Goal: Transaction & Acquisition: Subscribe to service/newsletter

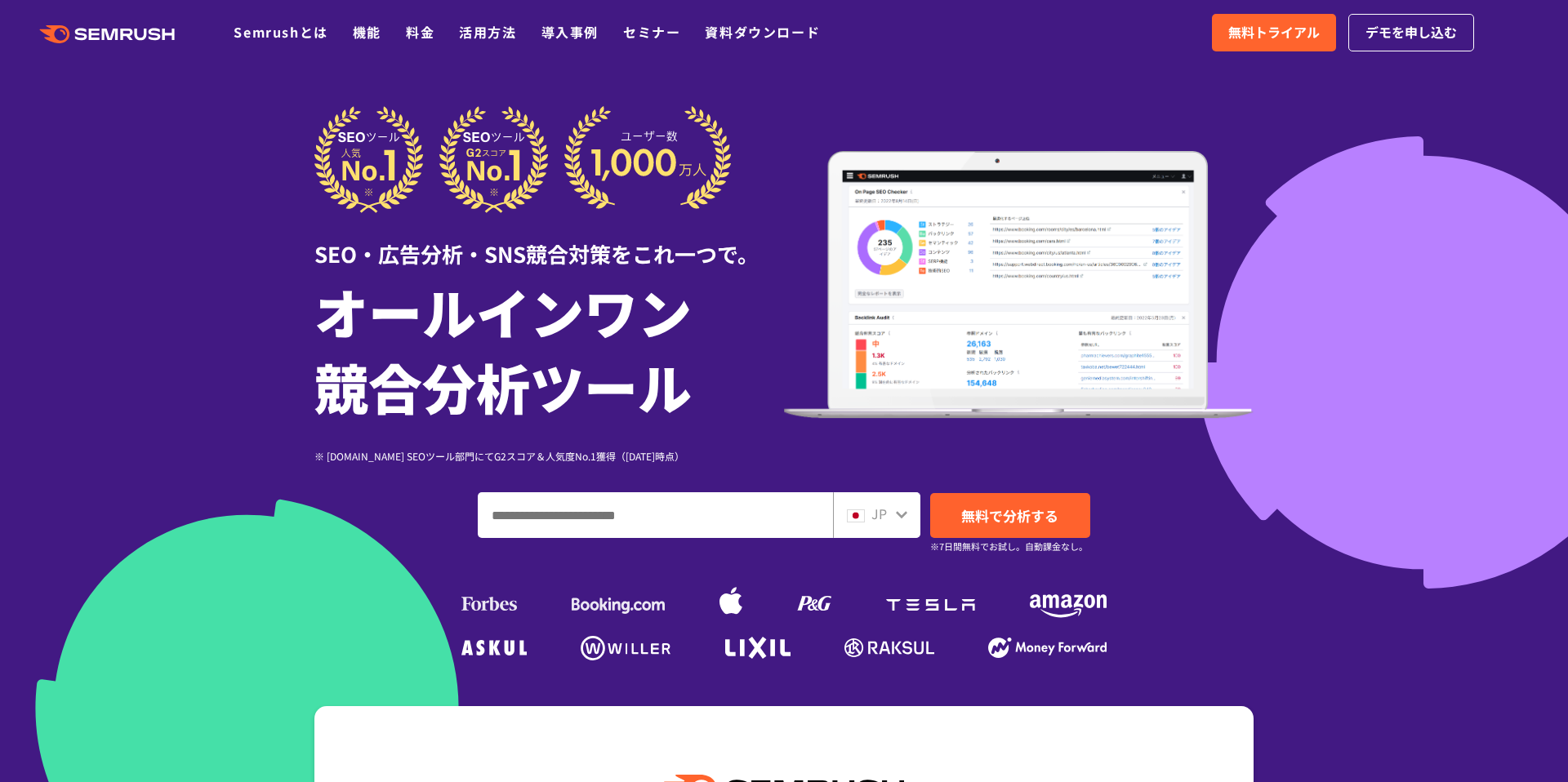
click at [247, 317] on div at bounding box center [784, 455] width 1568 height 910
click at [1295, 36] on span "無料トライアル" at bounding box center [1274, 32] width 92 height 21
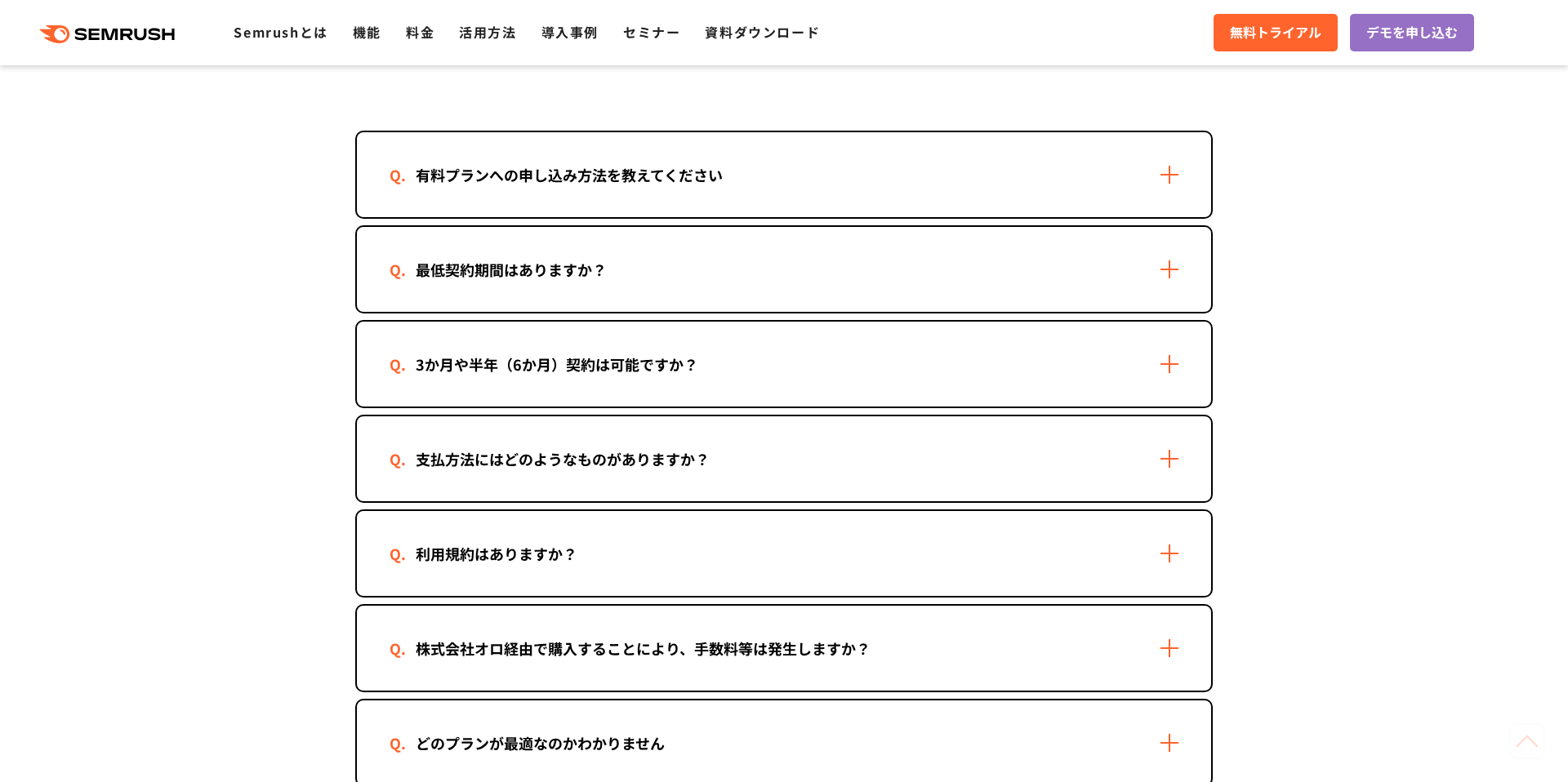
scroll to position [452, 0]
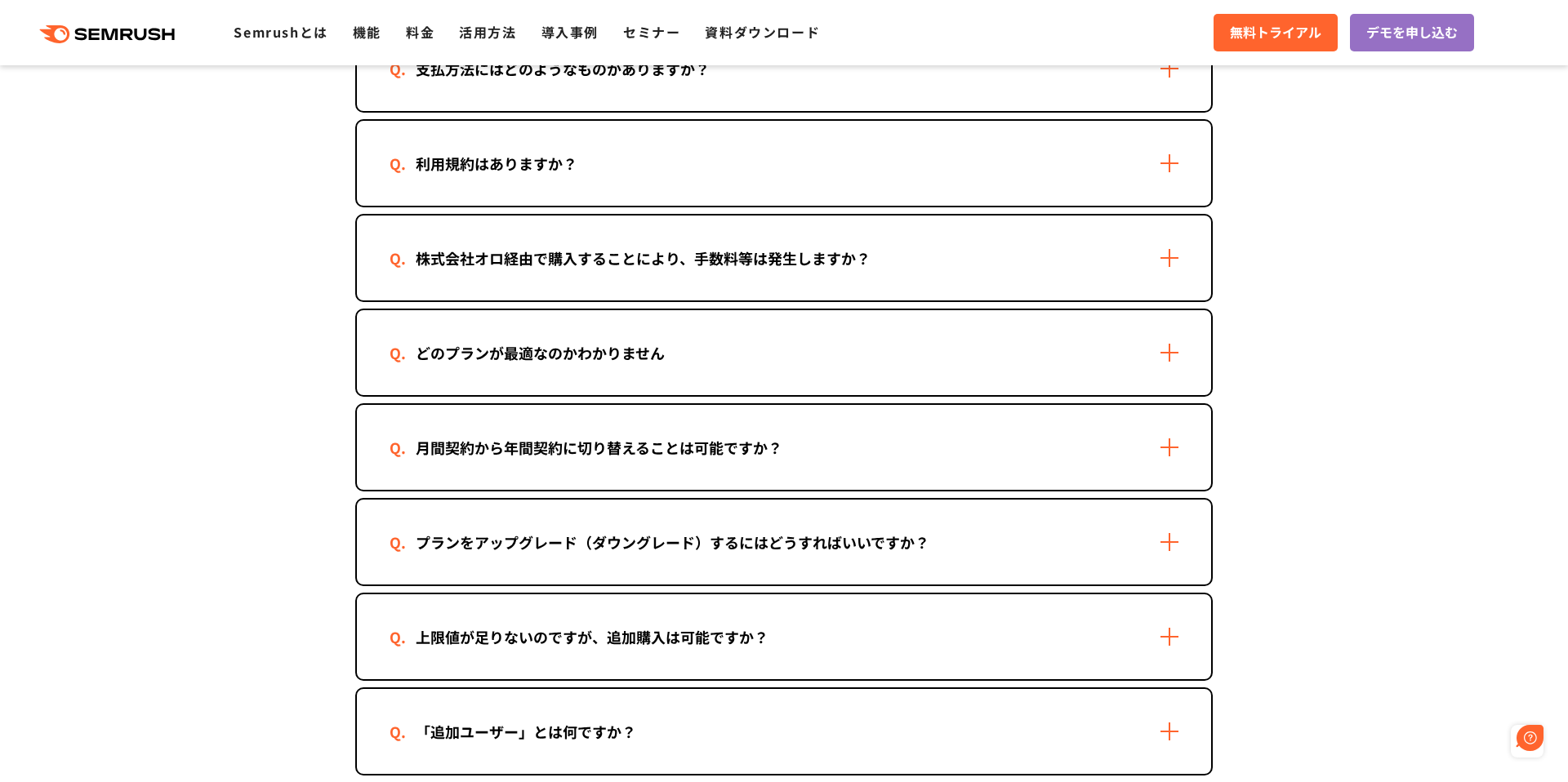
scroll to position [844, 0]
click at [248, 440] on section "ご契約について 有料プランへの申し込み方法を教えてください 2つの方法があります。 ・Semrushの管理画面から申し込む 1. Semrushにログインしま…" at bounding box center [784, 450] width 1568 height 1803
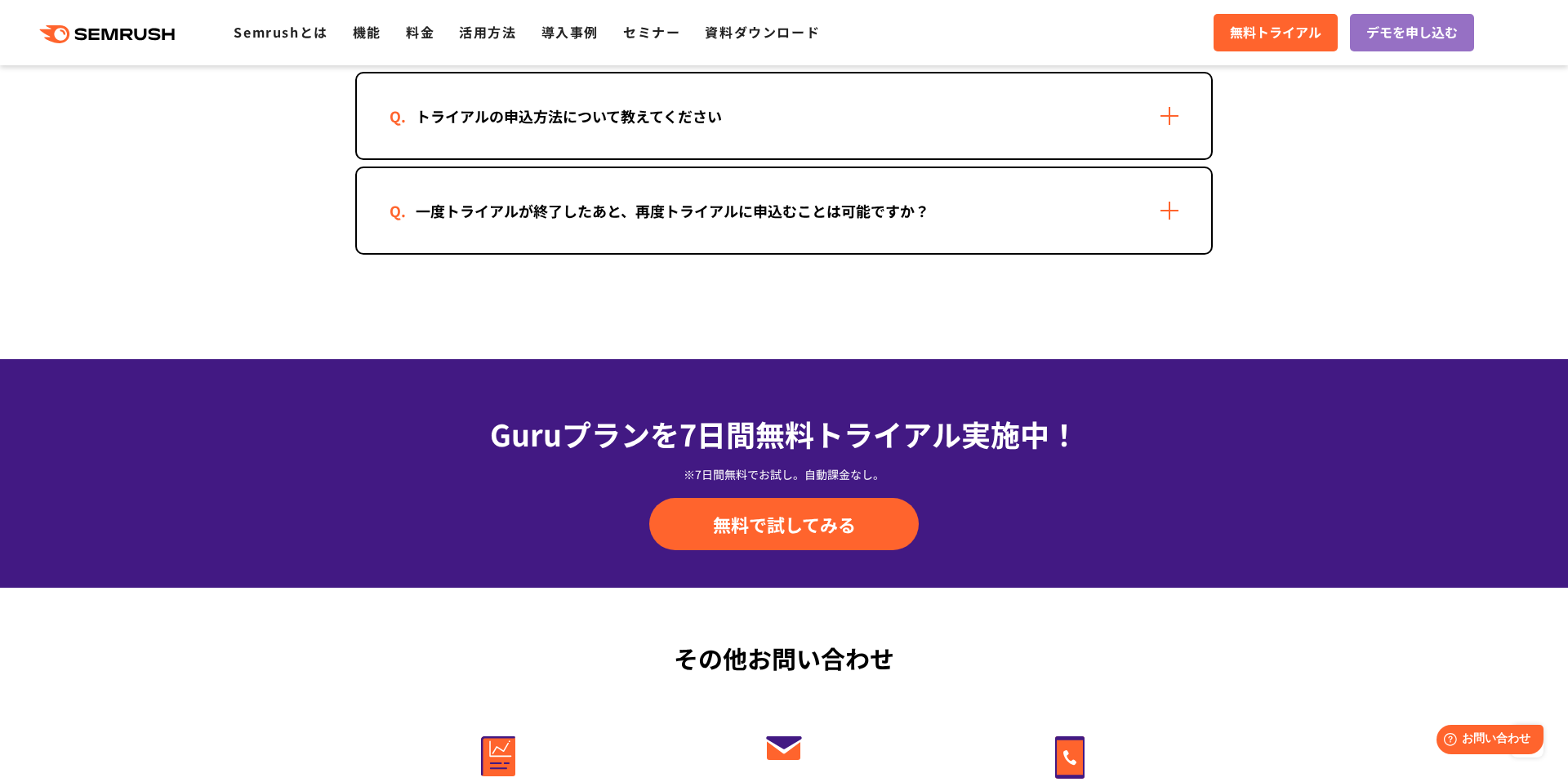
scroll to position [3386, 0]
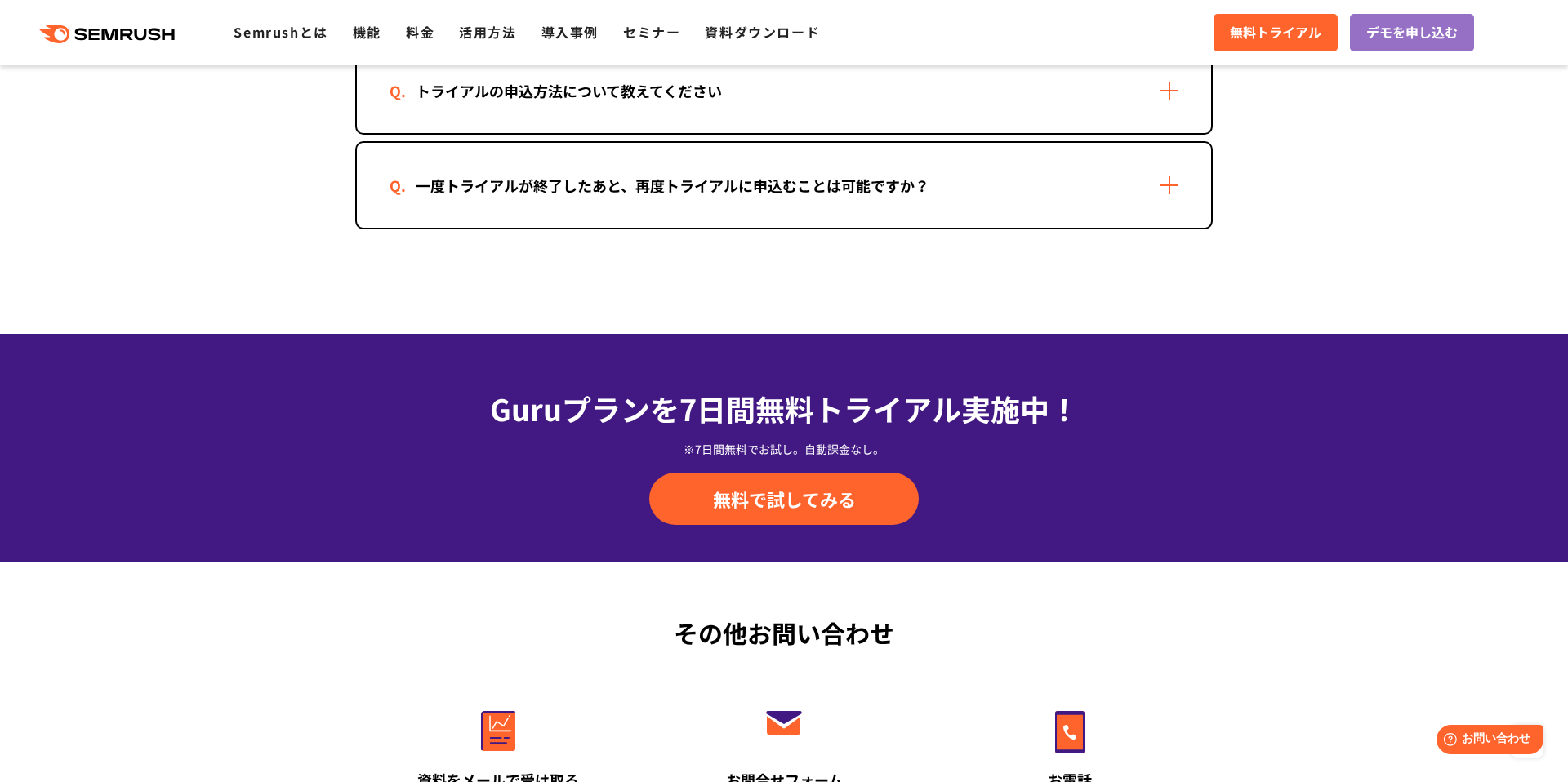
click at [300, 420] on div "Guruプランを7日間 無料トライアル実施中！ ※7日間無料でお試し。自動課金なし。 無料で試してみる" at bounding box center [784, 448] width 1568 height 229
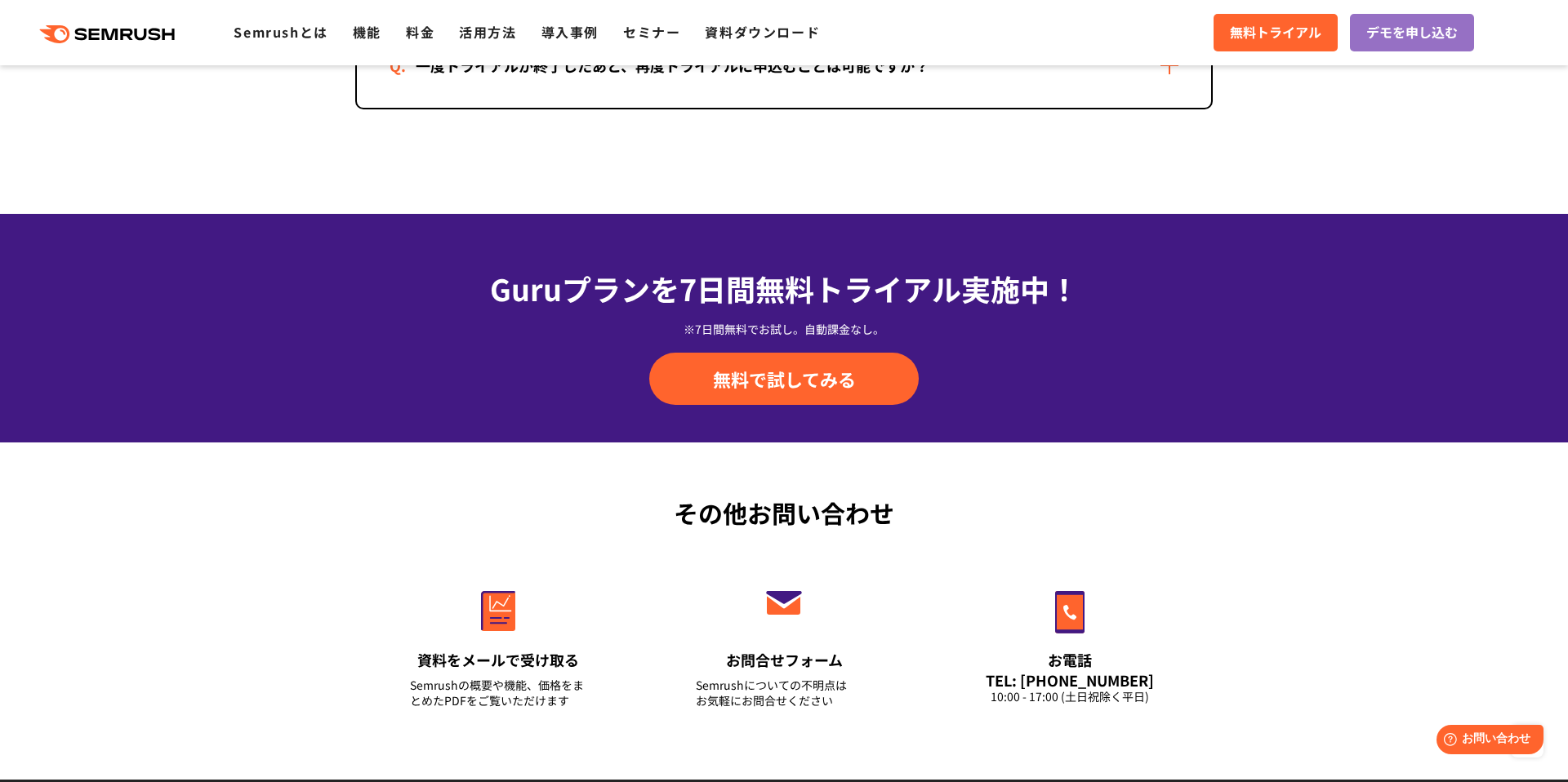
scroll to position [3532, 0]
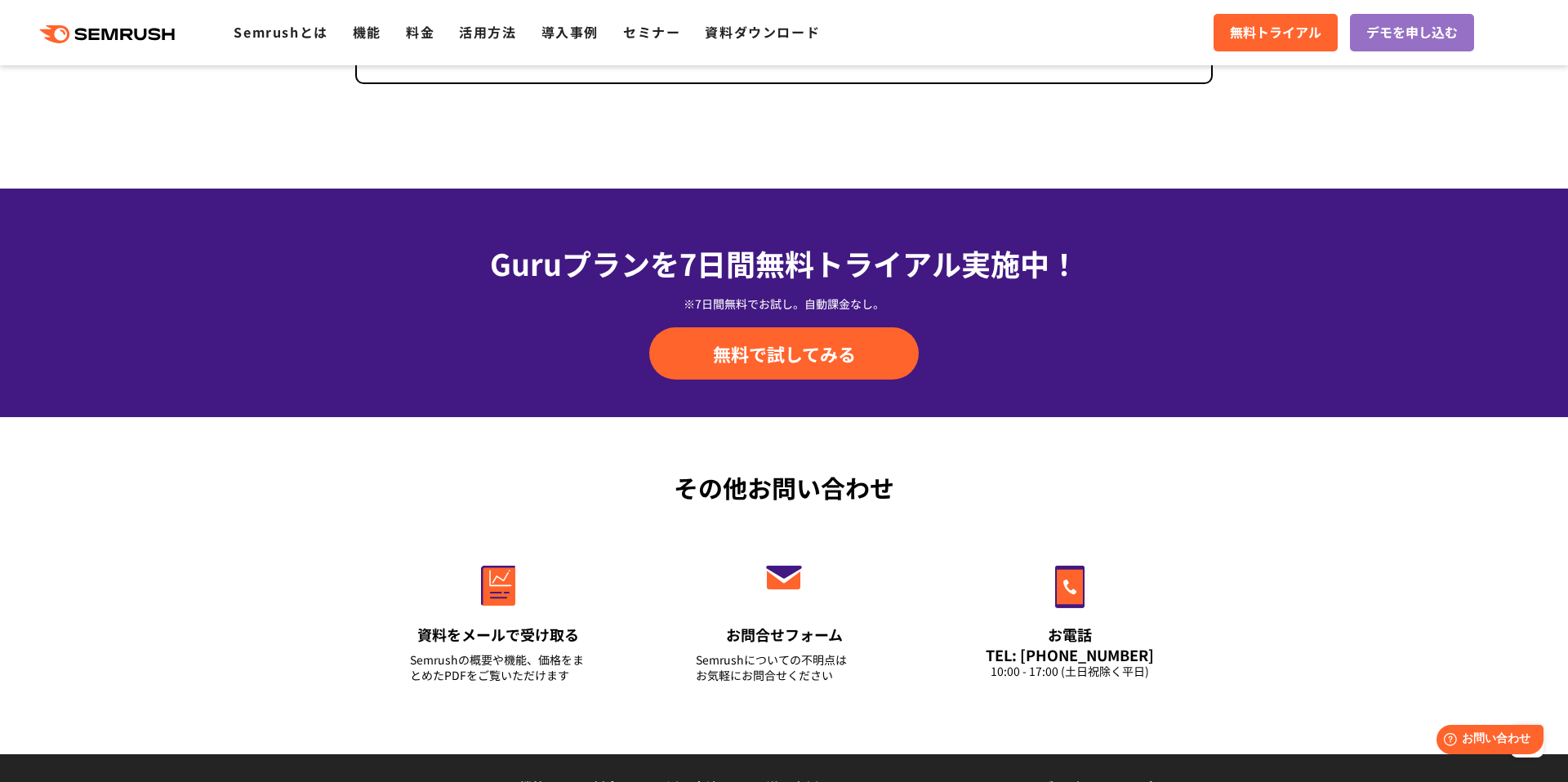
click at [300, 420] on div "その他お問い合わせ 資料をメールで受け取る Semrushの概要や機能、価格をまとめたPDFをご覧いただけます お問合せフォーム Semrushについての不明…" at bounding box center [784, 585] width 1568 height 337
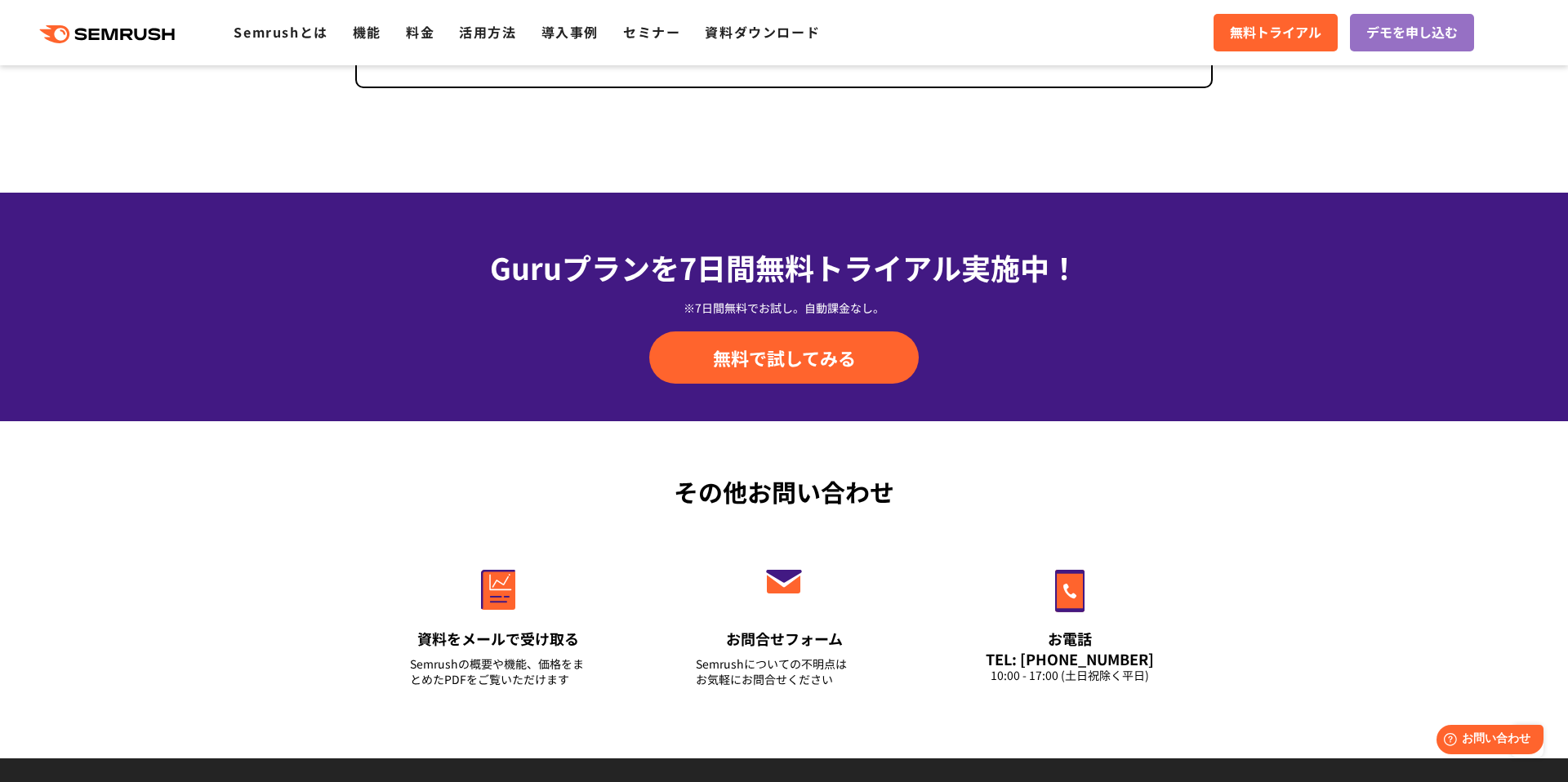
click at [300, 420] on div "Guruプランを7日間 無料トライアル実施中！ ※7日間無料でお試し。自動課金なし。 無料で試してみる" at bounding box center [784, 307] width 1568 height 229
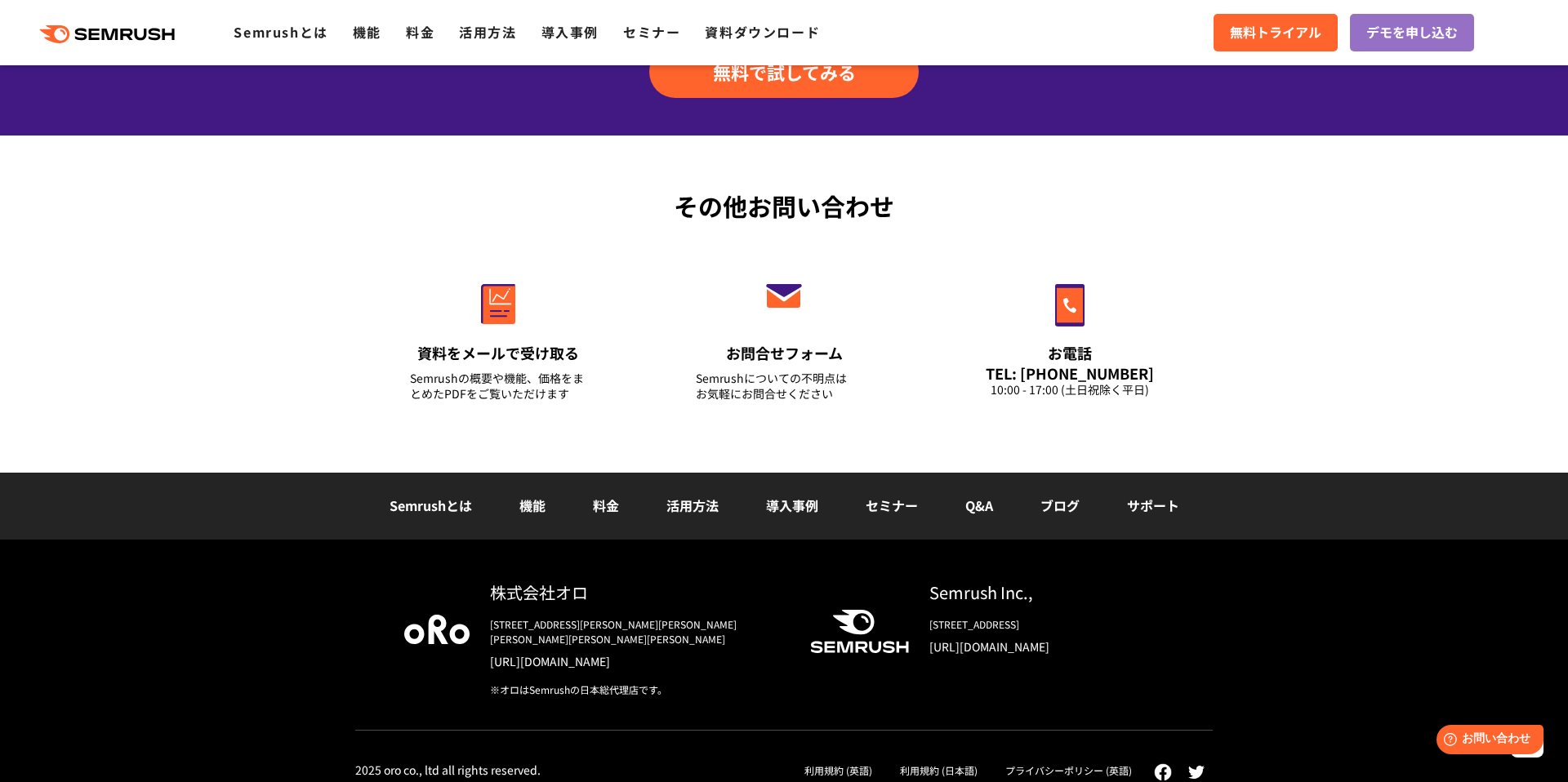
click at [300, 420] on div "その他お問い合わせ 資料をメールで受け取る Semrushの概要や機能、価格をまとめたPDFをご覧いただけます お問合せフォーム Semrushについての不明…" at bounding box center [784, 303] width 1568 height 337
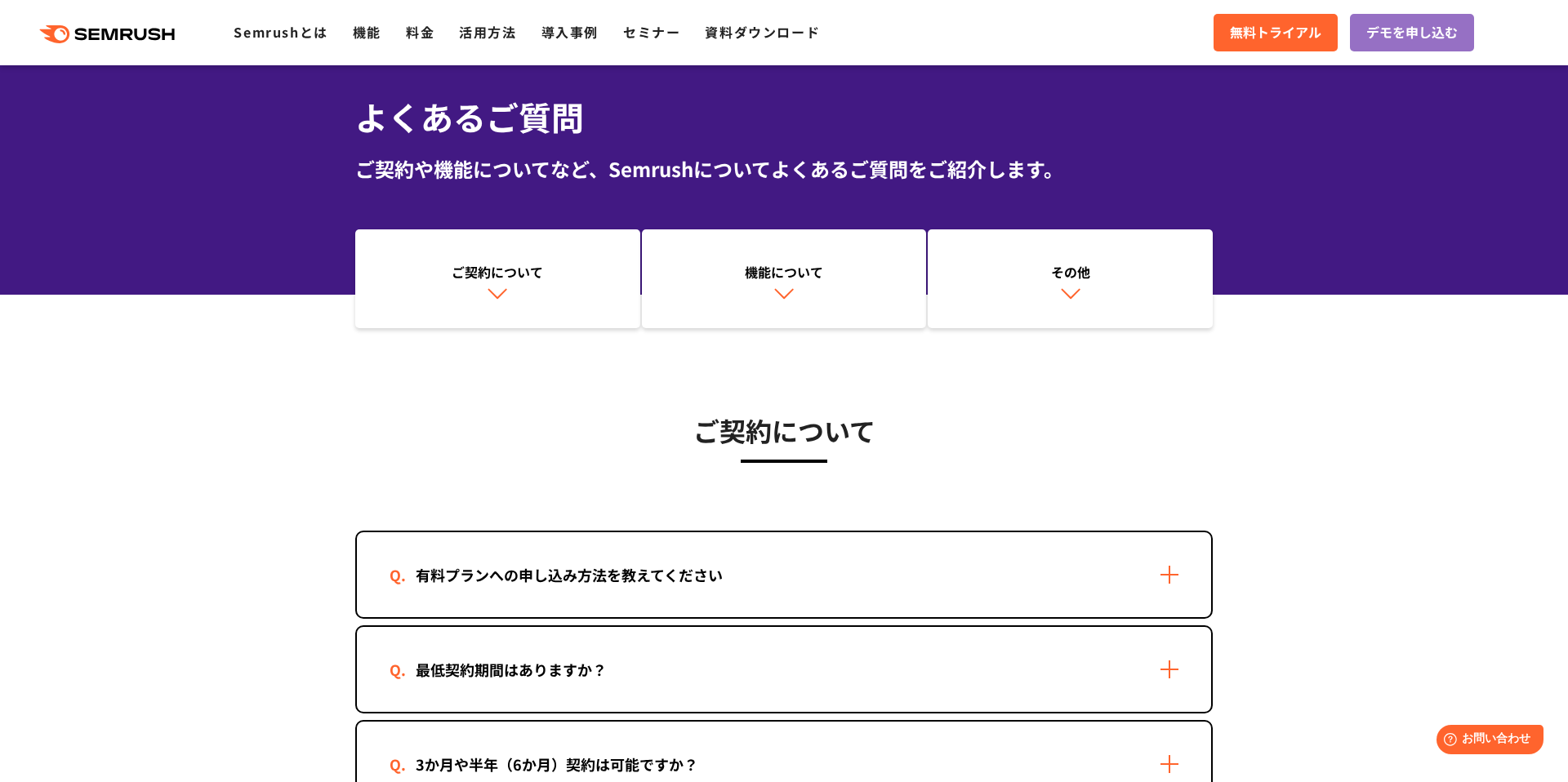
scroll to position [0, 0]
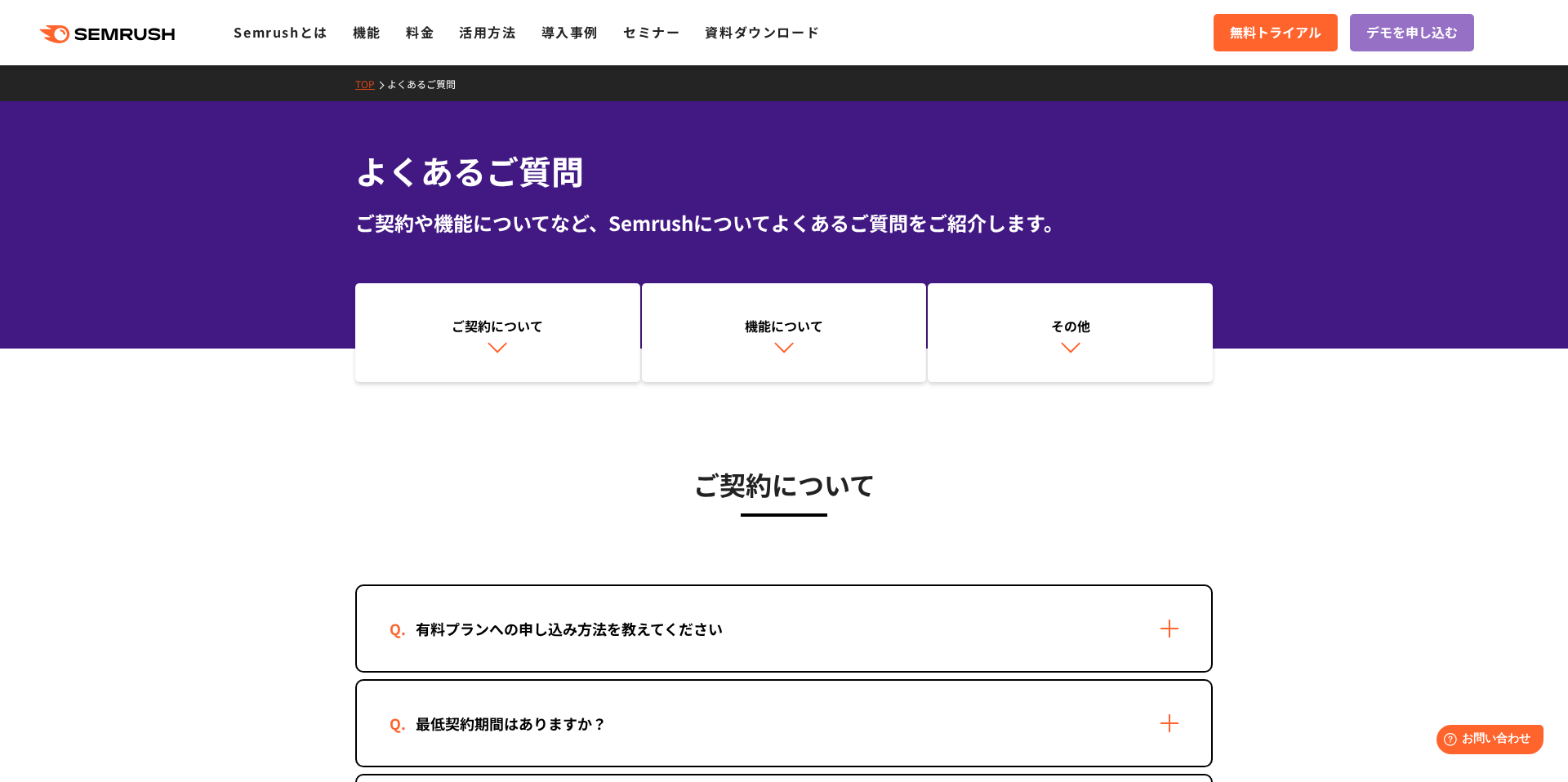
click at [503, 359] on img at bounding box center [497, 351] width 21 height 21
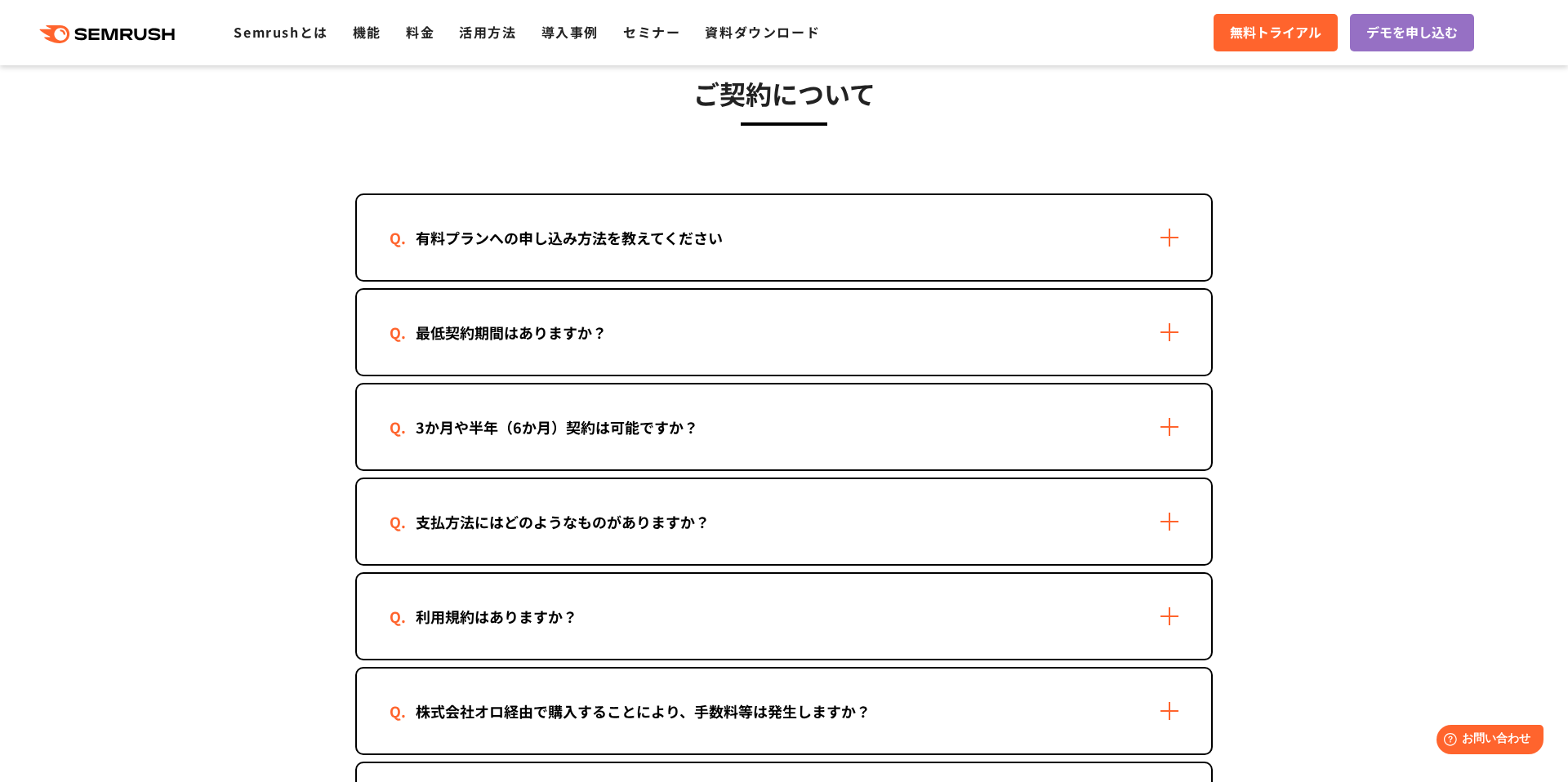
scroll to position [392, 0]
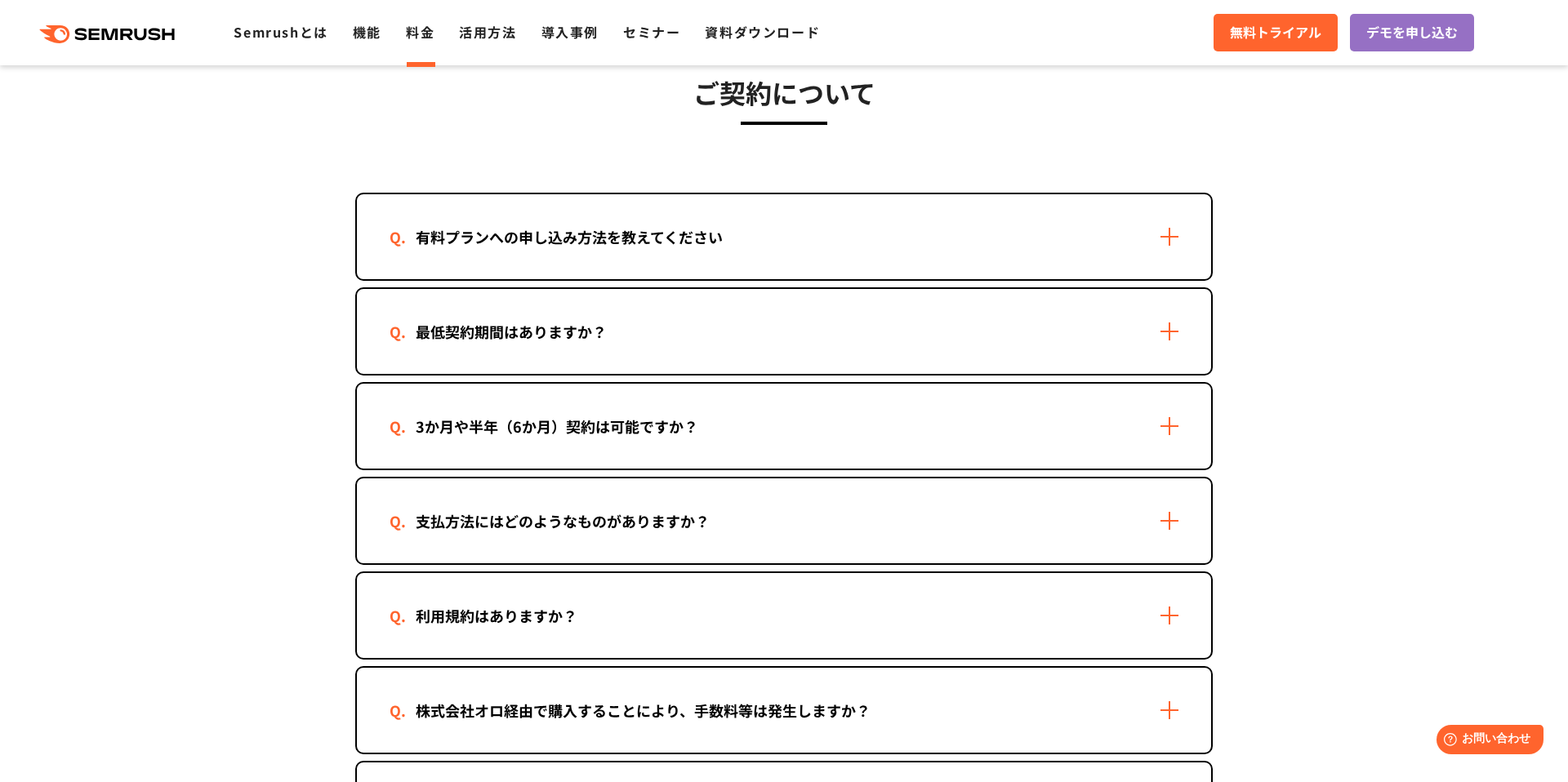
click at [414, 42] on div ".cls {fill: #FF642D;} .cls {fill: #FF642D;} Semrushとは 機能 料金 活用方法 導入事例 セミナー 資料ダウ…" at bounding box center [422, 32] width 844 height 21
click at [413, 27] on link "料金" at bounding box center [420, 31] width 29 height 20
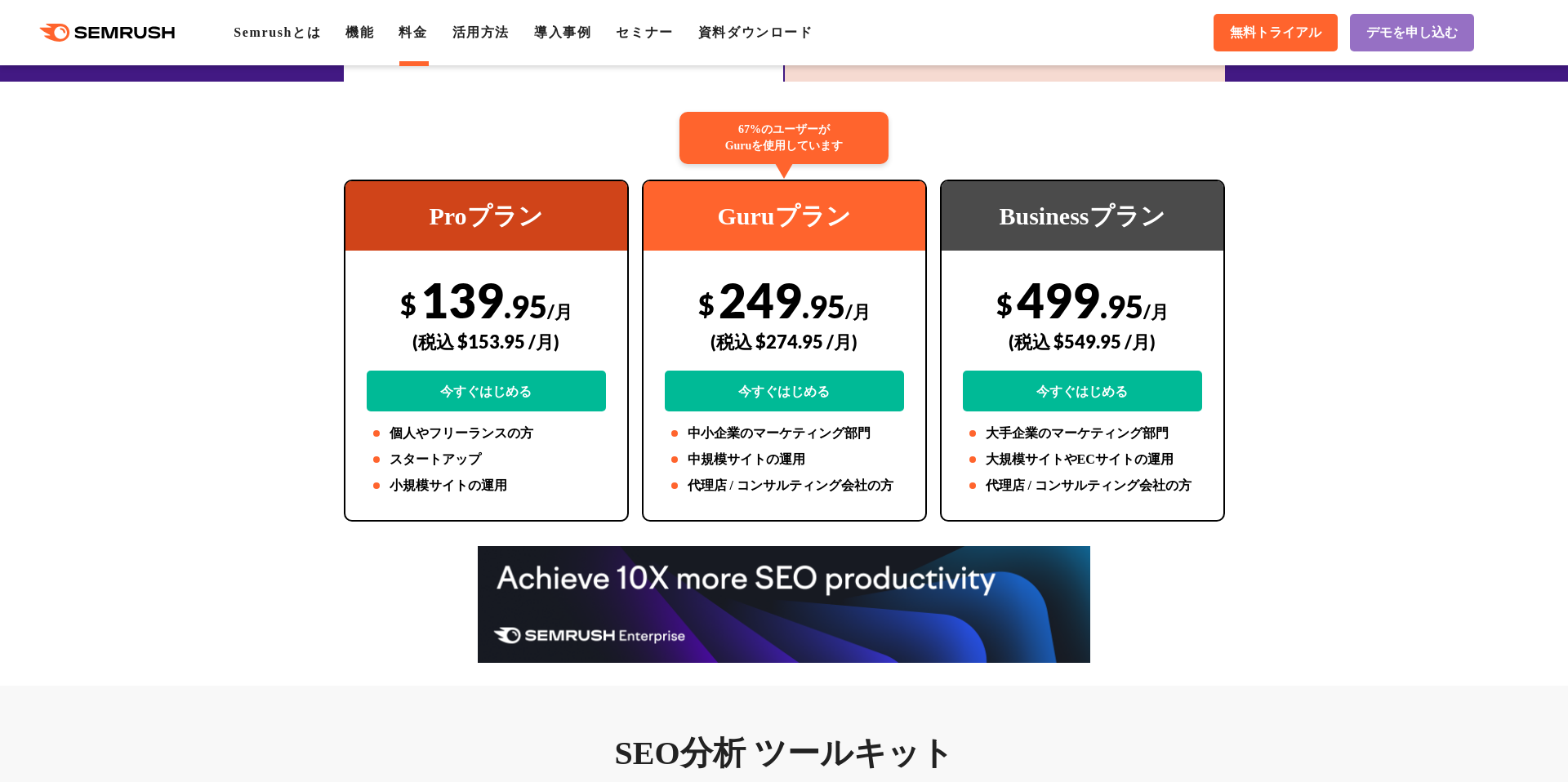
scroll to position [289, 0]
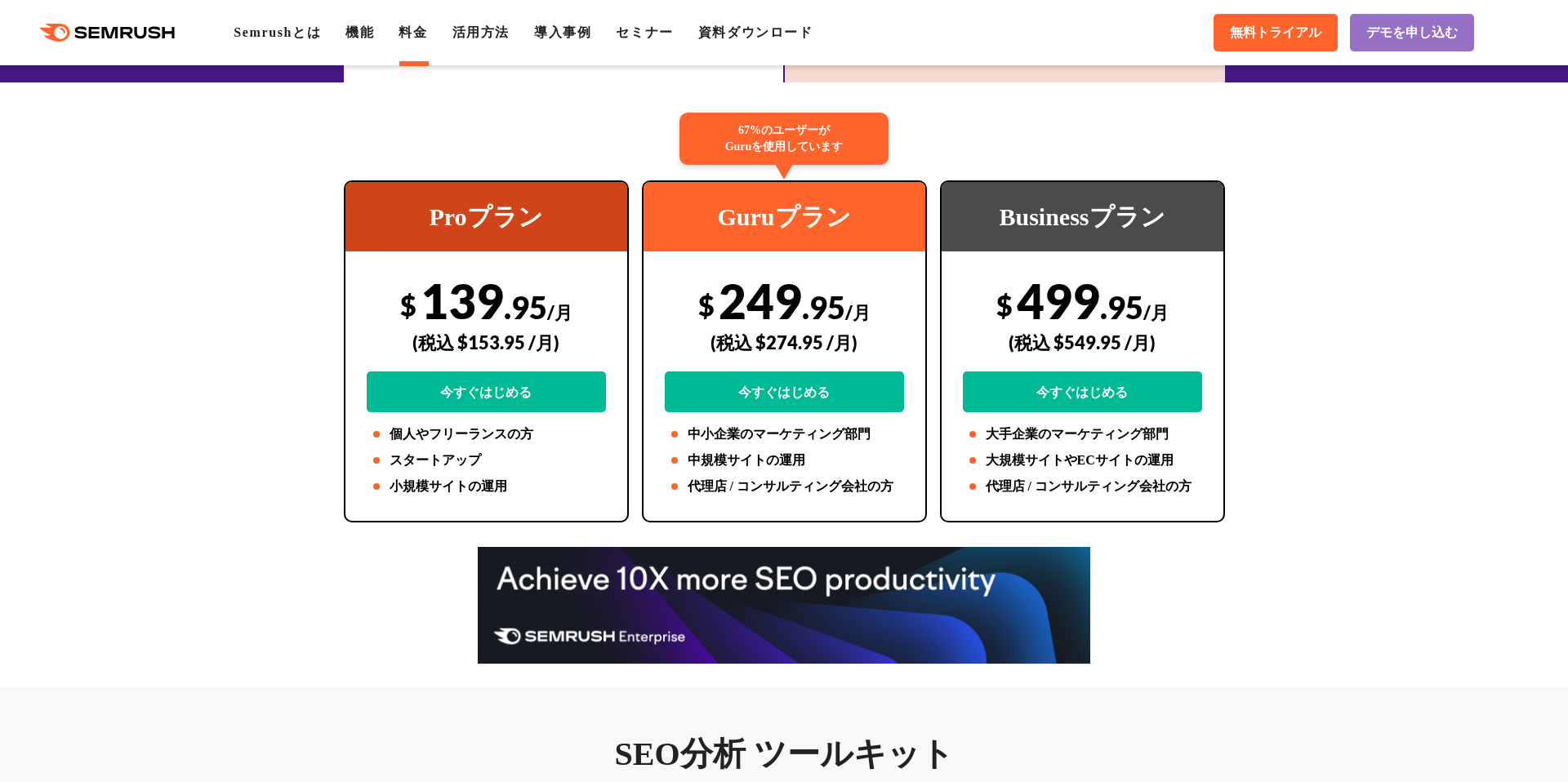
click at [1254, 24] on span "無料トライアル" at bounding box center [1276, 33] width 92 height 17
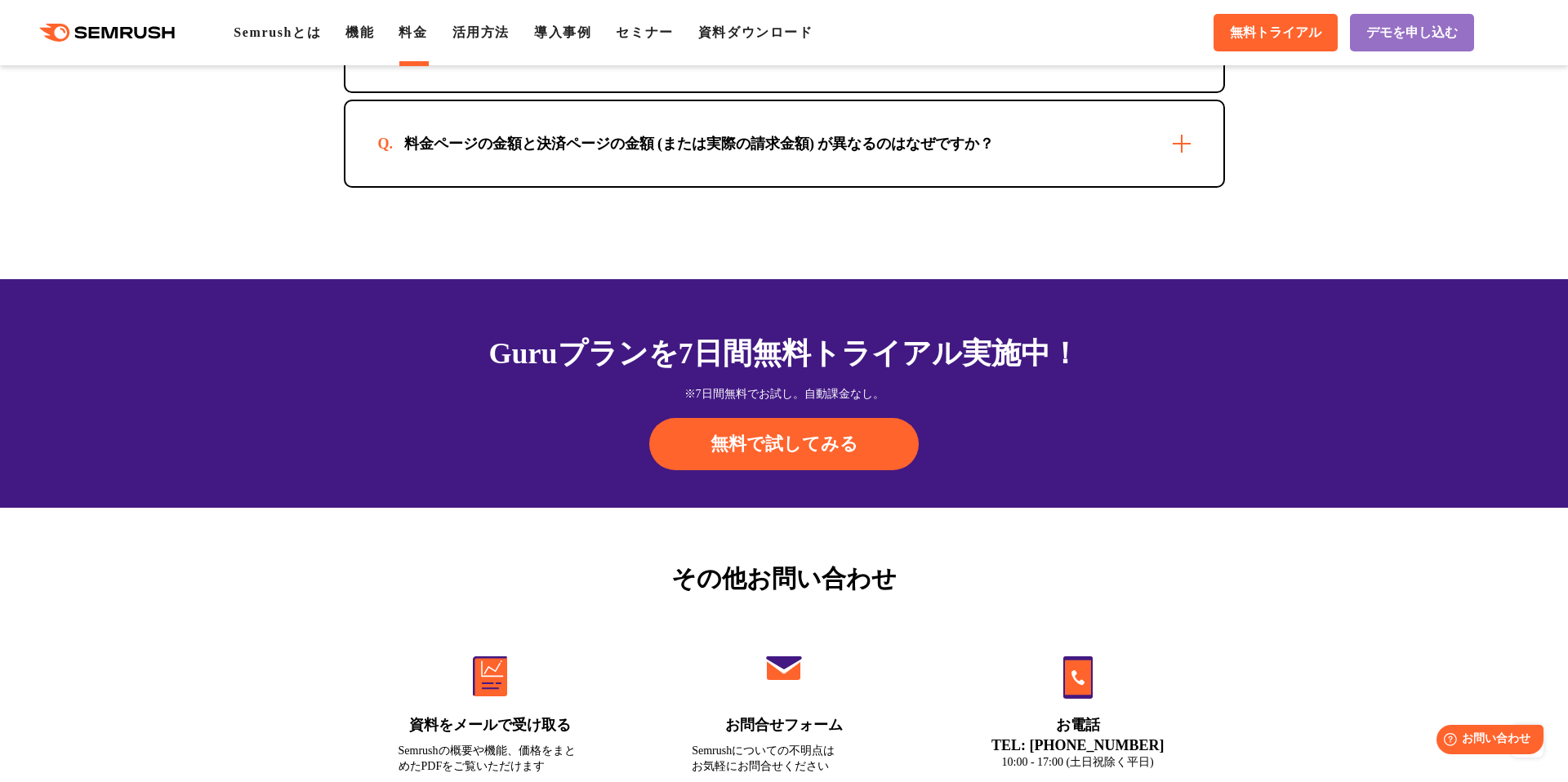
scroll to position [5096, 0]
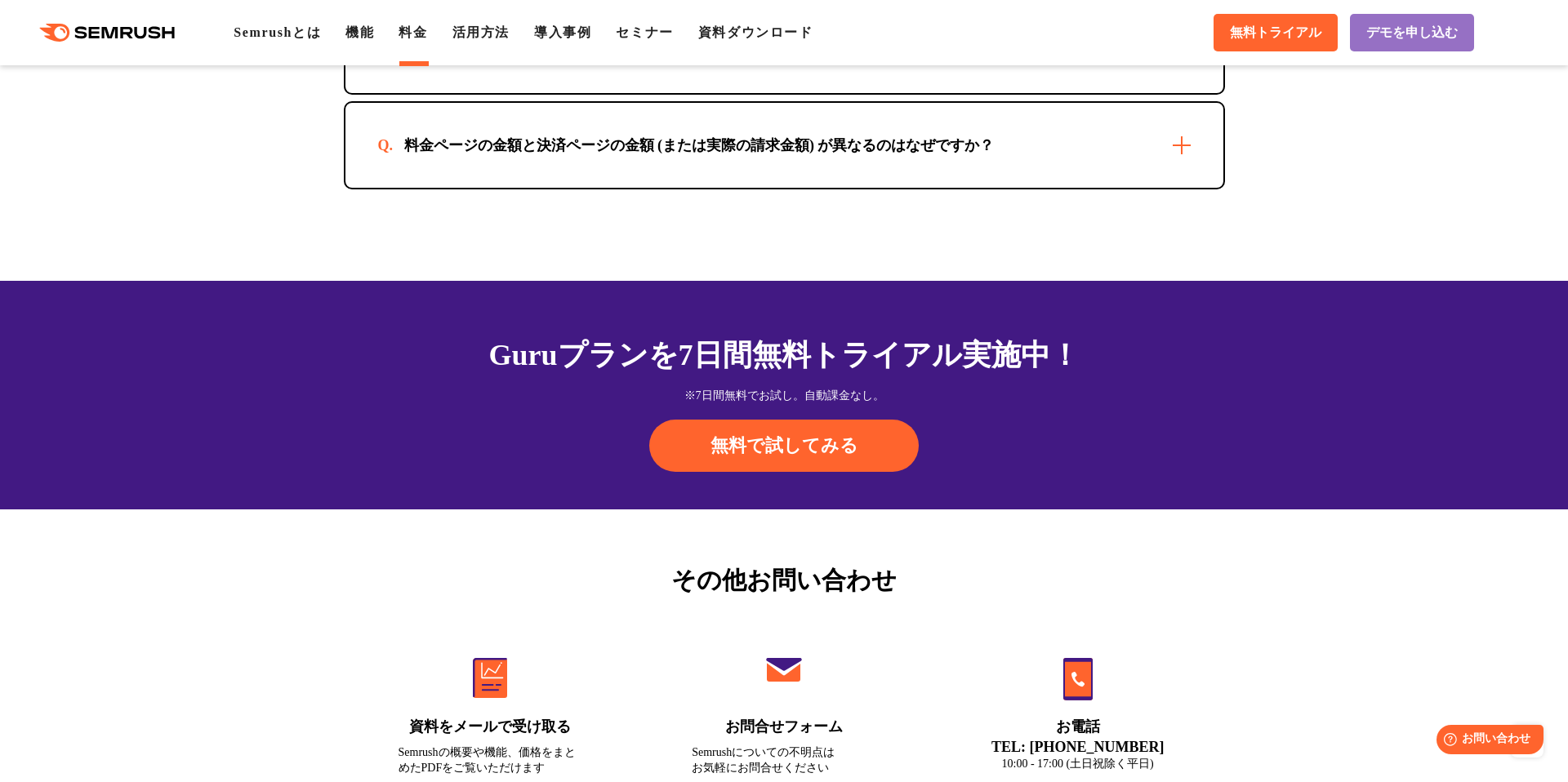
click at [201, 359] on div "Guruプランを7日間 無料トライアル実施中！ ※7日間無料でお試し。自動課金なし。 無料で試してみる" at bounding box center [784, 395] width 1568 height 229
click at [715, 446] on span "無料で試してみる" at bounding box center [784, 446] width 148 height 24
